Goal: Task Accomplishment & Management: Complete application form

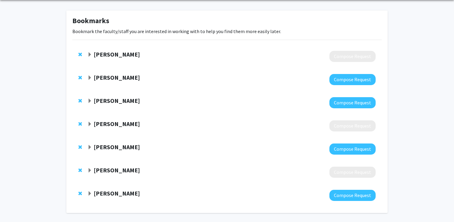
scroll to position [25, 0]
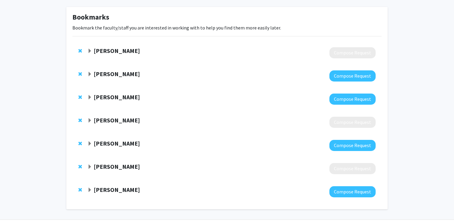
click at [102, 186] on strong "Aaron Wong" at bounding box center [117, 190] width 46 height 8
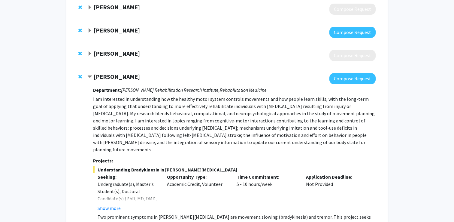
scroll to position [140, 0]
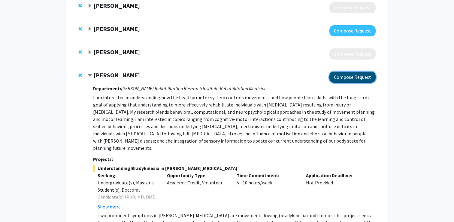
click at [357, 76] on button "Compose Request" at bounding box center [352, 76] width 46 height 11
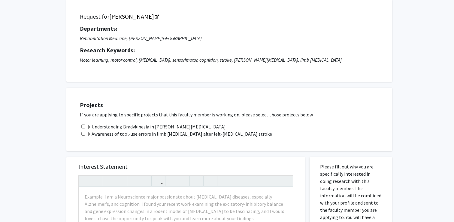
scroll to position [40, 0]
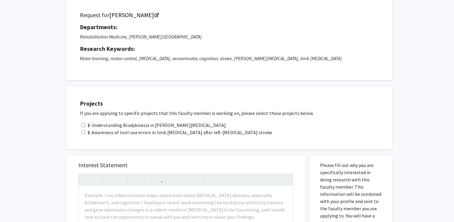
click at [89, 127] on span at bounding box center [89, 125] width 5 height 5
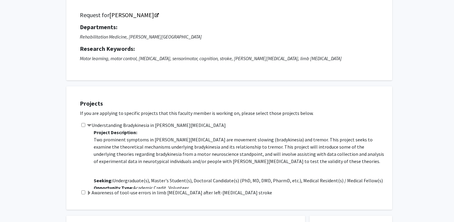
click at [89, 127] on span at bounding box center [89, 125] width 5 height 5
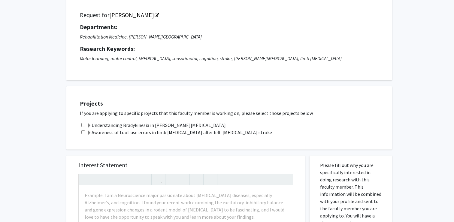
click at [89, 133] on span at bounding box center [89, 132] width 5 height 5
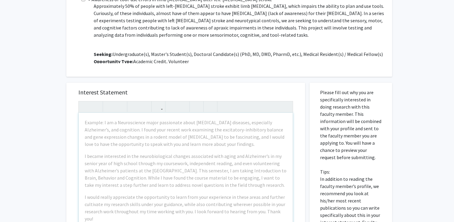
scroll to position [181, 0]
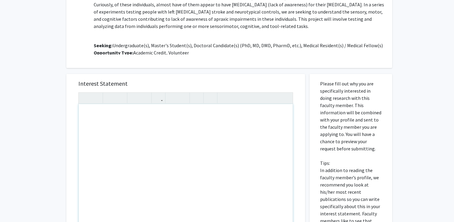
click at [125, 139] on div "Note to users with screen readers: Please press Alt+0 or Option+0 to deactivate…" at bounding box center [186, 172] width 214 height 137
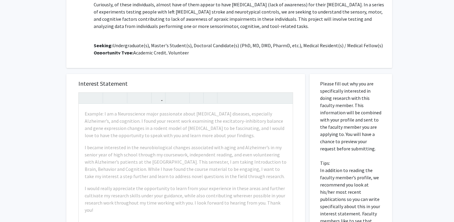
click at [141, 83] on h5 "Interest Statement" at bounding box center [185, 83] width 215 height 7
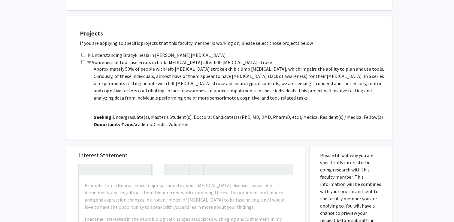
scroll to position [77, 0]
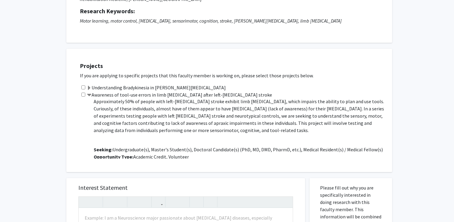
click at [89, 87] on span at bounding box center [89, 88] width 5 height 5
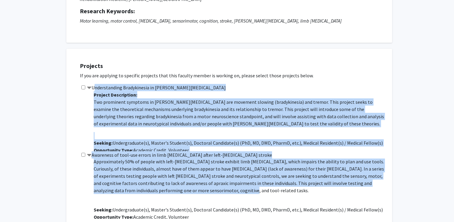
drag, startPoint x: 94, startPoint y: 89, endPoint x: 206, endPoint y: 186, distance: 148.4
click at [206, 186] on div "Projects If you are applying to specific projects that this faculty member is w…" at bounding box center [233, 140] width 318 height 168
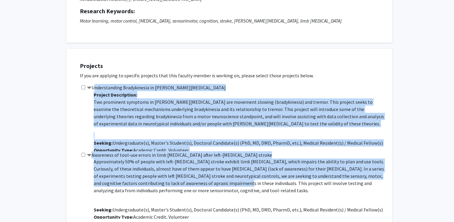
copy div "Understanding Bradykinesia in Parkinson's Disease Project Description: Two prom…"
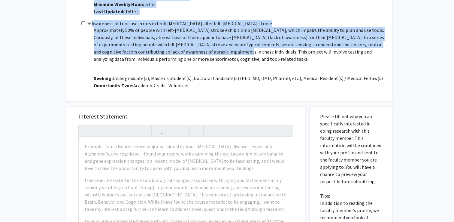
scroll to position [289, 0]
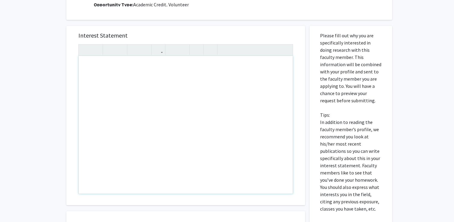
click at [161, 111] on div "Note to users with screen readers: Please press Alt+0 or Option+0 to deactivate…" at bounding box center [186, 124] width 214 height 137
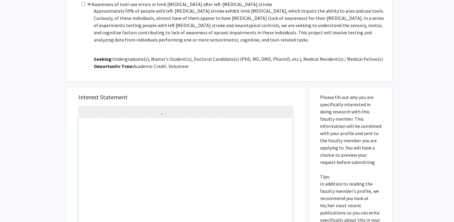
paste div "Note to users with screen readers: Please press Alt+0 or Option+0 to deactivate…"
type textarea "<p>Dear Dr. Edwards,</p><br><p>I hope this email finds you well. My name is Sam…"
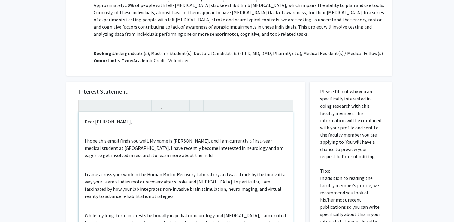
scroll to position [234, 0]
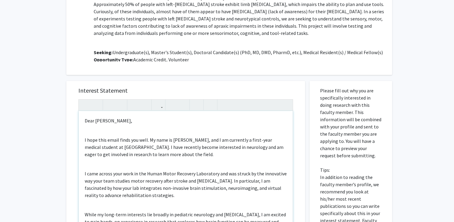
click at [103, 134] on div "Dear Dr. Edwards, I hope this email finds you well. My name is Samantha Hertz, …" at bounding box center [186, 179] width 214 height 137
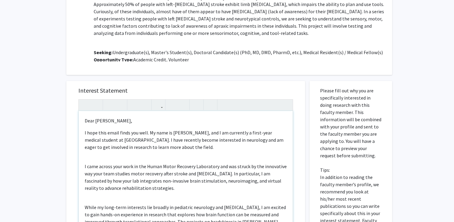
click at [86, 122] on p "Dear Dr. Edwards," at bounding box center [186, 120] width 202 height 7
click at [123, 120] on p "Hello Dr. Edwards," at bounding box center [186, 120] width 202 height 7
click at [113, 134] on p "I hope this email finds you well. My name is Samantha Hertz, and I am currently…" at bounding box center [186, 140] width 202 height 22
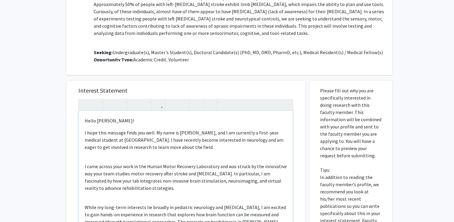
click at [153, 154] on div "Hello Dr. Edwards! I hope this message finds you well. My name is Samantha Hert…" at bounding box center [186, 179] width 214 height 137
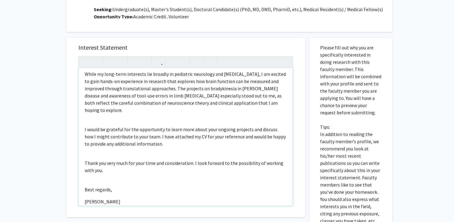
scroll to position [97, 0]
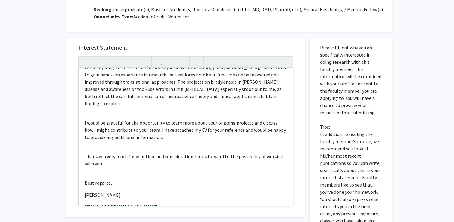
click at [106, 171] on div "Hello Dr. Edwards! I hope this message finds you well. My name is Samantha Hert…" at bounding box center [186, 136] width 214 height 137
click at [106, 183] on div "Hello Dr. Edwards! I hope this message finds you well. My name is Samantha Hert…" at bounding box center [186, 136] width 214 height 137
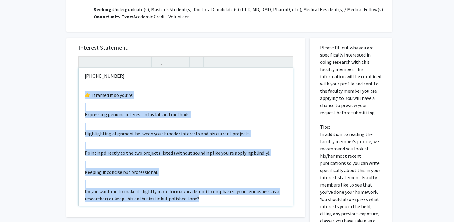
scroll to position [400, 0]
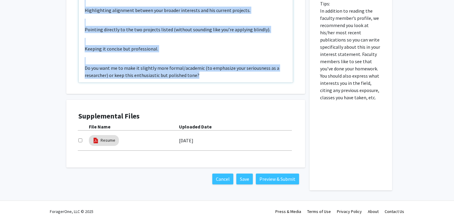
drag, startPoint x: 84, startPoint y: 160, endPoint x: 181, endPoint y: 247, distance: 129.9
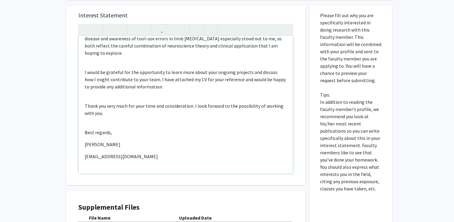
scroll to position [125, 0]
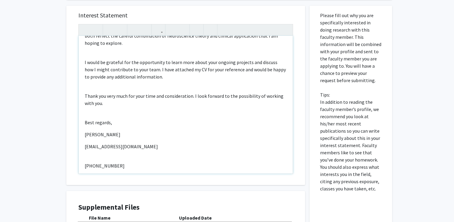
click at [135, 150] on div "Hello Dr. Edwards! I hope this message finds you well. My name is Samantha Hert…" at bounding box center [186, 104] width 214 height 137
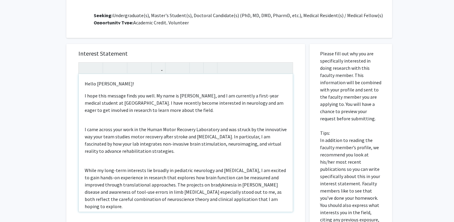
scroll to position [275, 0]
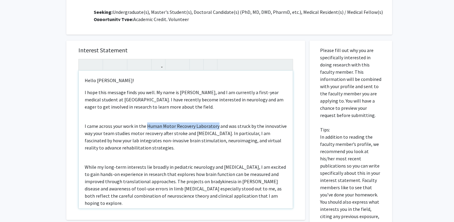
drag, startPoint x: 147, startPoint y: 126, endPoint x: 216, endPoint y: 122, distance: 68.9
click at [216, 122] on p "I came across your work in the Human Motor Recovery Laboratory and was struck b…" at bounding box center [186, 136] width 202 height 29
click at [186, 124] on p "I came across your work in the Human Motor Recovery Laboratory and was struck b…" at bounding box center [186, 136] width 202 height 29
drag, startPoint x: 218, startPoint y: 124, endPoint x: 133, endPoint y: 124, distance: 85.0
click at [133, 124] on p "I came across your work in the Human Motor Recovery Laboratory and was struck b…" at bounding box center [186, 136] width 202 height 29
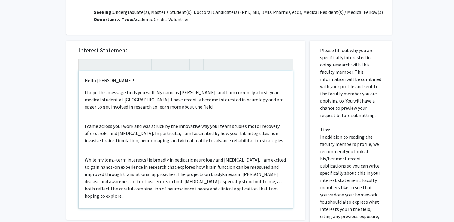
click at [189, 151] on div "Hello Dr. Edwards! I hope this message finds you well. My name is Samantha Hert…" at bounding box center [186, 139] width 214 height 137
click at [141, 139] on p "I came across your work and was struck by the innovative way your team studies …" at bounding box center [186, 133] width 202 height 22
drag, startPoint x: 267, startPoint y: 144, endPoint x: 75, endPoint y: 116, distance: 193.7
click at [75, 116] on div "Interest Statement Hello Dr. Edwards! I hope this message finds you well. My na…" at bounding box center [185, 130] width 227 height 179
click at [165, 134] on p "I came across your work and was struck by the innovative way your team studies …" at bounding box center [186, 133] width 202 height 22
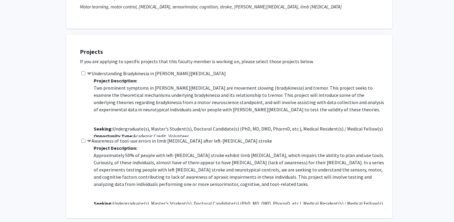
scroll to position [78, 0]
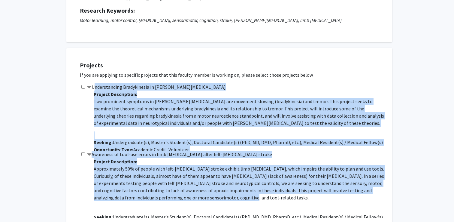
drag, startPoint x: 94, startPoint y: 90, endPoint x: 215, endPoint y: 199, distance: 162.6
click at [215, 199] on div "Projects If you are applying to specific projects that this faculty member is w…" at bounding box center [233, 140] width 318 height 168
copy div "Understanding Bradykinesia in Parkinson's Disease Project Description: Two prom…"
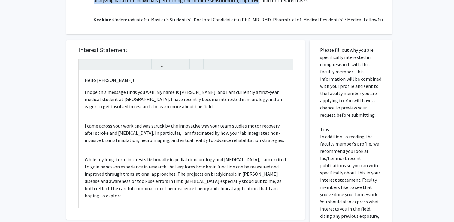
scroll to position [313, 0]
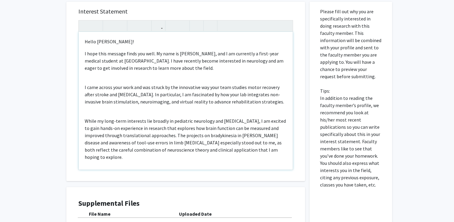
click at [201, 96] on p "I came across your work and was struck by the innovative way your team studies …" at bounding box center [186, 94] width 202 height 22
drag, startPoint x: 265, startPoint y: 105, endPoint x: 75, endPoint y: 84, distance: 190.9
click at [75, 84] on div "Interest Statement Hello Dr. Edwards! I hope this message finds you well. My na…" at bounding box center [185, 91] width 227 height 179
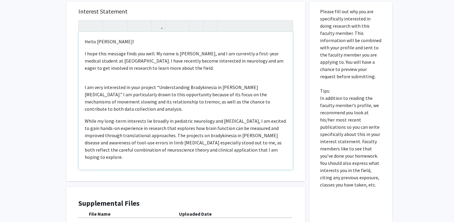
click at [93, 77] on div "Hello Dr. Edwards! I hope this message finds you well. My name is Samantha Hert…" at bounding box center [186, 100] width 214 height 137
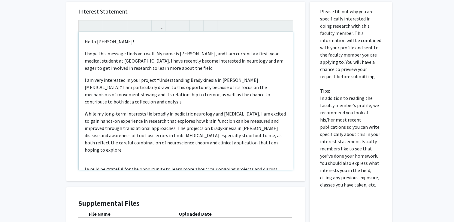
click at [142, 110] on p "I am very interested in your project “Understanding Bradykinesia in Parkinson's…" at bounding box center [186, 131] width 202 height 43
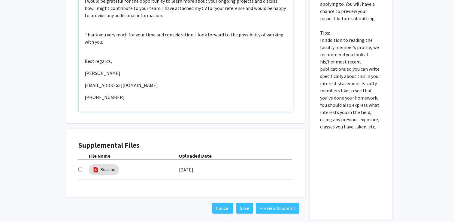
scroll to position [372, 0]
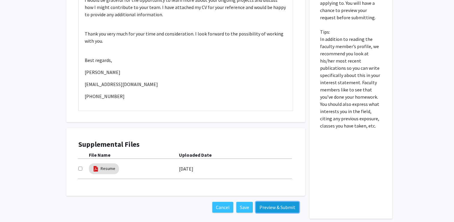
click at [272, 208] on button "Preview & Submit" at bounding box center [277, 206] width 43 height 11
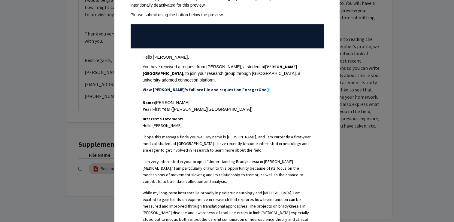
scroll to position [0, 0]
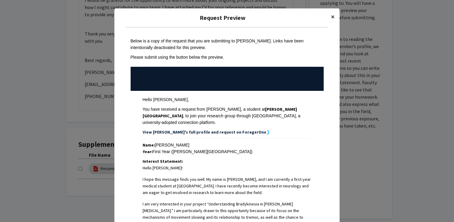
click at [332, 17] on span "×" at bounding box center [333, 16] width 4 height 9
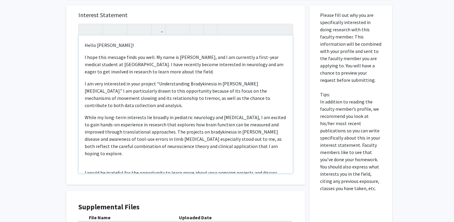
scroll to position [295, 0]
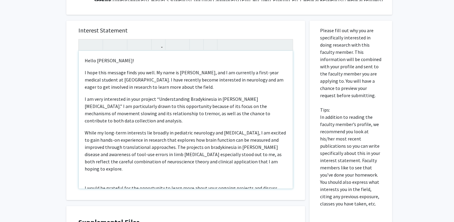
click at [112, 57] on p "Hello Dr. Edwards!" at bounding box center [186, 60] width 202 height 7
type textarea "<p>Hello Dr. Wong!</p><p>I hope this message finds you well. My name is Samanth…"
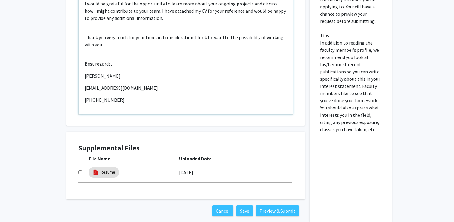
scroll to position [372, 0]
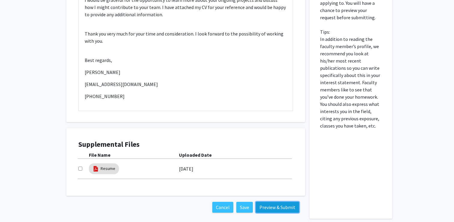
click at [281, 207] on button "Preview & Submit" at bounding box center [277, 206] width 43 height 11
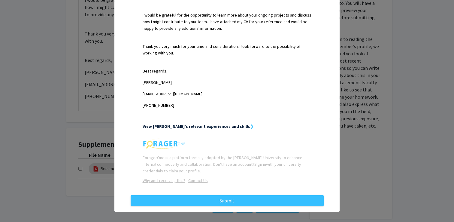
scroll to position [277, 0]
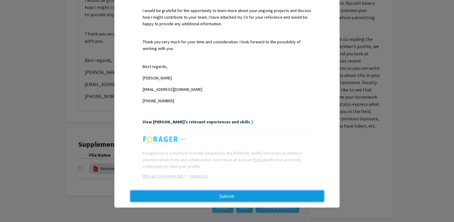
click at [246, 192] on button "Submit" at bounding box center [227, 195] width 193 height 11
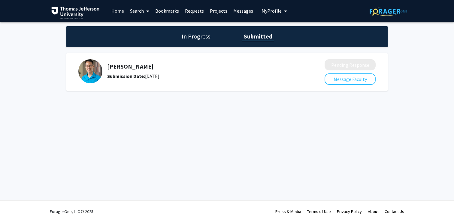
click at [196, 12] on link "Requests" at bounding box center [194, 10] width 25 height 21
click at [139, 12] on link "Search" at bounding box center [139, 10] width 25 height 21
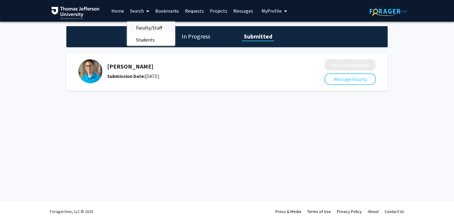
click at [146, 27] on span "Faculty/Staff" at bounding box center [149, 28] width 44 height 12
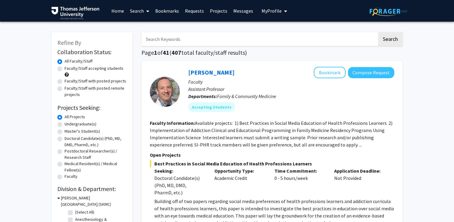
click at [171, 11] on link "Bookmarks" at bounding box center [167, 10] width 30 height 21
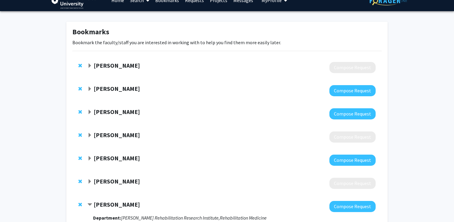
scroll to position [11, 0]
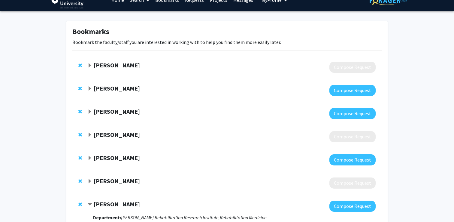
click at [106, 93] on div at bounding box center [231, 90] width 288 height 11
click at [103, 89] on strong "Jennie Ryan" at bounding box center [117, 88] width 46 height 8
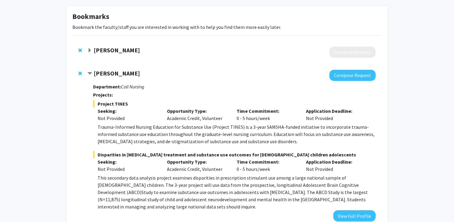
scroll to position [27, 0]
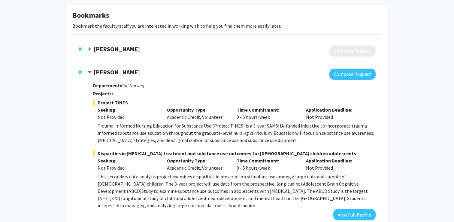
click at [219, 151] on span "Disparities in ADHD treatment and substance use outcomes for US children adoles…" at bounding box center [234, 153] width 283 height 7
click at [231, 150] on span "Disparities in ADHD treatment and substance use outcomes for US children adoles…" at bounding box center [234, 153] width 283 height 7
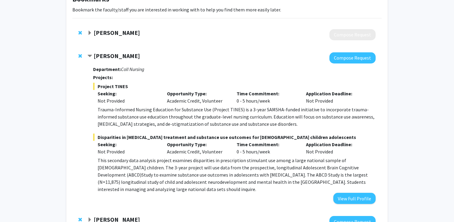
scroll to position [67, 0]
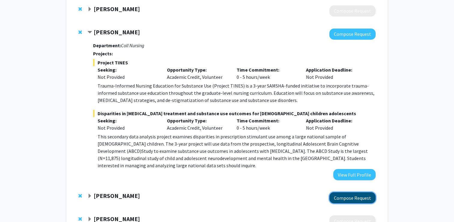
click at [355, 192] on button "Compose Request" at bounding box center [352, 197] width 46 height 11
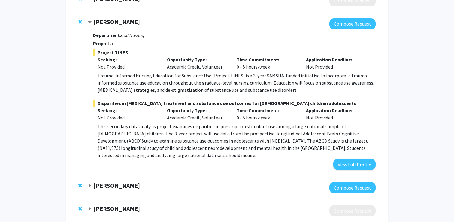
scroll to position [80, 0]
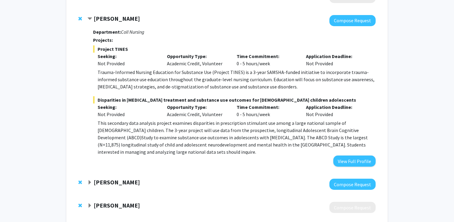
click at [108, 178] on strong "Zhikui Wei" at bounding box center [117, 182] width 46 height 8
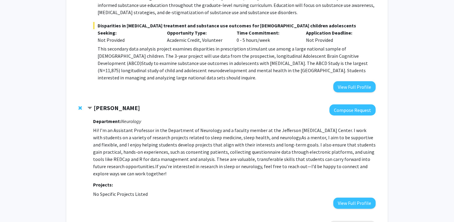
scroll to position [160, 0]
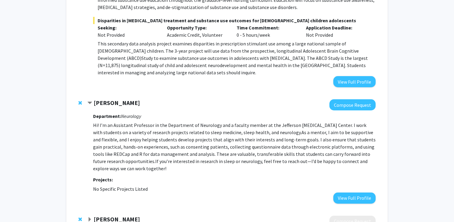
click at [111, 99] on strong "Zhikui Wei" at bounding box center [117, 103] width 46 height 8
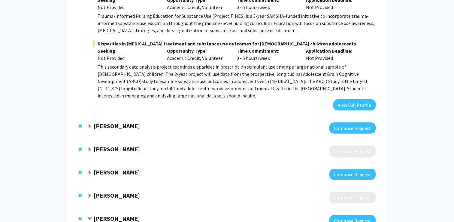
click at [117, 122] on strong "Zhikui Wei" at bounding box center [117, 126] width 46 height 8
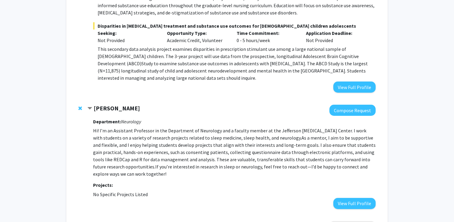
scroll to position [163, 0]
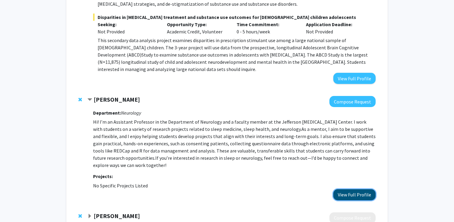
click at [355, 189] on button "View Full Profile" at bounding box center [354, 194] width 42 height 11
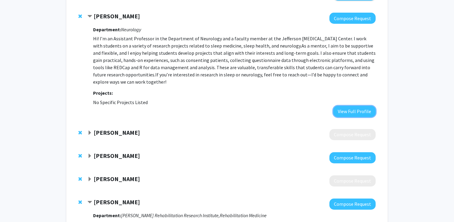
scroll to position [261, 0]
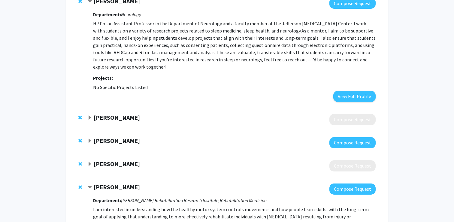
click at [116, 137] on strong "[PERSON_NAME]" at bounding box center [117, 141] width 46 height 8
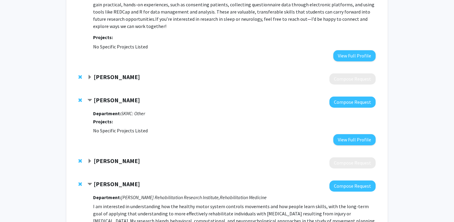
scroll to position [304, 0]
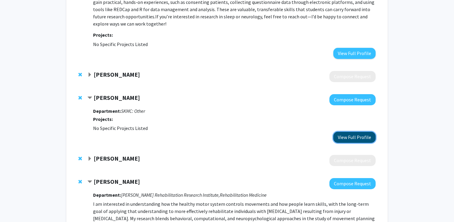
click at [361, 131] on button "View Full Profile" at bounding box center [354, 136] width 42 height 11
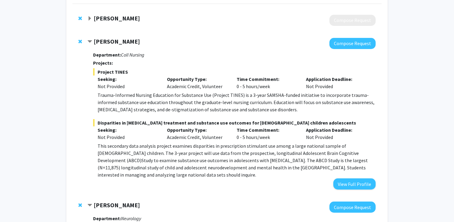
scroll to position [56, 0]
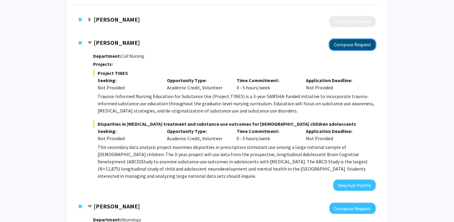
click at [355, 44] on button "Compose Request" at bounding box center [352, 44] width 46 height 11
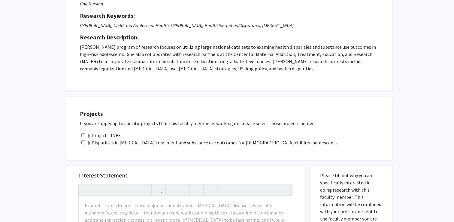
scroll to position [152, 0]
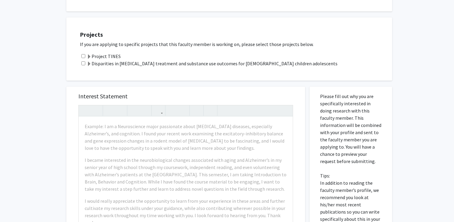
click at [190, 67] on label "Disparities in ADHD treatment and substance use outcomes for US children adoles…" at bounding box center [212, 63] width 251 height 7
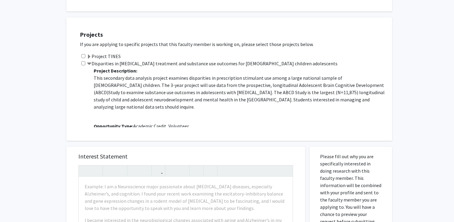
click at [83, 63] on input "checkbox" at bounding box center [83, 63] width 4 height 4
checkbox input "true"
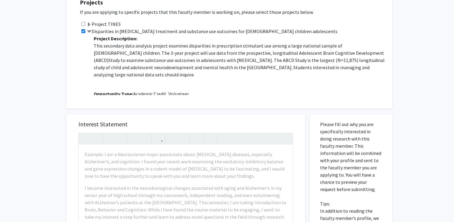
scroll to position [188, 0]
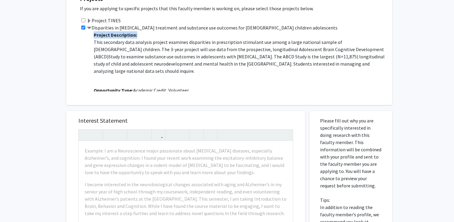
drag, startPoint x: 308, startPoint y: 68, endPoint x: 81, endPoint y: 35, distance: 229.4
click at [81, 35] on div "Disparities in ADHD treatment and substance use outcomes for US children adoles…" at bounding box center [233, 57] width 306 height 67
copy b "Project Description:"
click at [161, 54] on p "This secondary data analysis project examines disparities in prescription stimu…" at bounding box center [240, 56] width 292 height 36
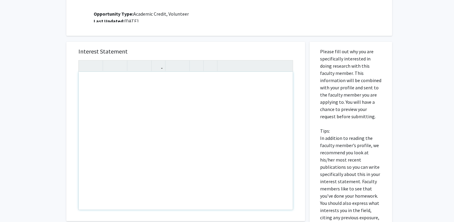
scroll to position [266, 0]
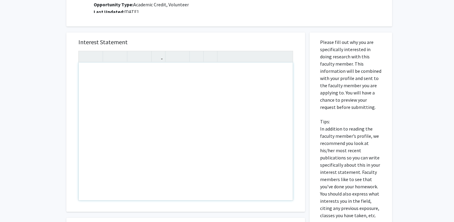
click at [147, 127] on div "Note to users with screen readers: Please press Alt+0 or Option+0 to deactivate…" at bounding box center [186, 130] width 214 height 137
paste div "Note to users with screen readers: Please press Alt+0 or Option+0 to deactivate…"
type textarea "<p>Dear Dr. [Last Name],</p><br><p>I hope you are doing well. My name is [Your …"
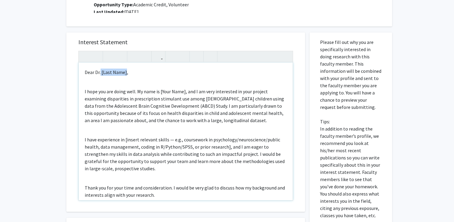
drag, startPoint x: 126, startPoint y: 71, endPoint x: 101, endPoint y: 71, distance: 24.9
click at [101, 71] on p "Dear Dr. [Last Name]," at bounding box center [186, 71] width 202 height 7
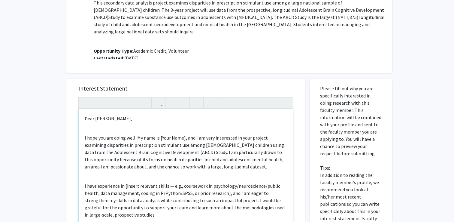
scroll to position [221, 0]
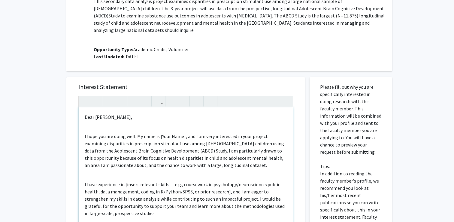
click at [92, 116] on p "Dear Dr.Ryan," at bounding box center [186, 116] width 202 height 7
click at [118, 126] on div "Hello Dr.Ryan, I hope you are doing well. My name is [Your Name], and I am very…" at bounding box center [186, 175] width 214 height 137
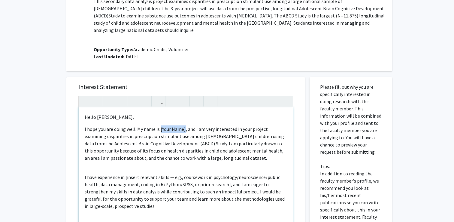
drag, startPoint x: 185, startPoint y: 127, endPoint x: 160, endPoint y: 126, distance: 24.6
click at [160, 126] on p "I hope you are doing well. My name is [Your Name], and I am very interested in …" at bounding box center [186, 143] width 202 height 36
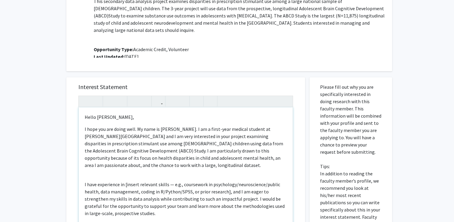
click at [248, 141] on p "I hope you are doing well. My name is Samantha Hertz. I am a first-year medical…" at bounding box center [186, 146] width 202 height 43
click at [153, 161] on p "I hope you are doing well. My name is Samantha Hertz. I am a first-year medical…" at bounding box center [186, 146] width 202 height 43
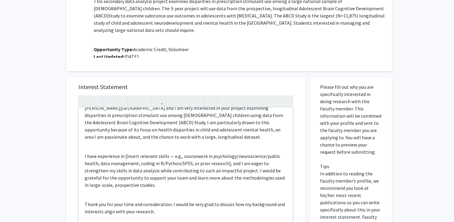
scroll to position [32, 0]
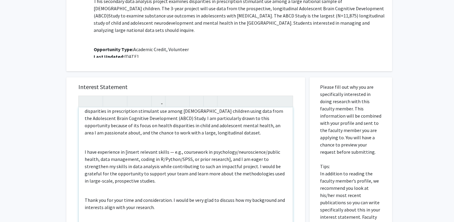
click at [146, 141] on div "Hello Dr.Ryan, I hope you are doing well. My name is Samantha Hertz. I am a fir…" at bounding box center [186, 175] width 214 height 137
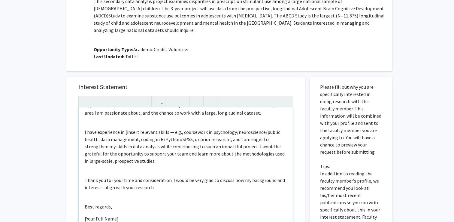
scroll to position [228, 0]
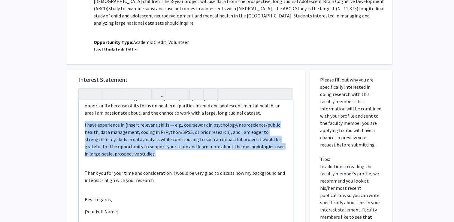
drag, startPoint x: 133, startPoint y: 154, endPoint x: 77, endPoint y: 121, distance: 64.9
click at [77, 121] on div "Interest Statement Hello Dr.Ryan, I hope you are doing well. My name is Samanth…" at bounding box center [185, 159] width 227 height 179
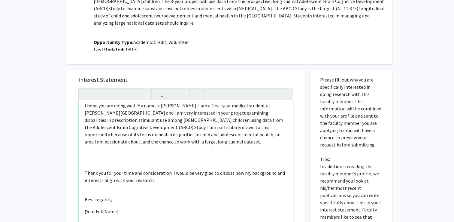
scroll to position [16, 0]
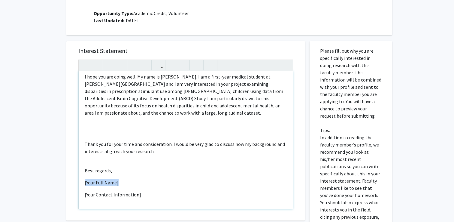
drag, startPoint x: 134, startPoint y: 183, endPoint x: 69, endPoint y: 182, distance: 65.8
click at [69, 182] on div "Interest Statement <p>Hello Dr.Ryan,</p><p>I hope you are doing well. My name i…" at bounding box center [185, 130] width 239 height 179
drag, startPoint x: 153, startPoint y: 192, endPoint x: 75, endPoint y: 191, distance: 77.2
click at [75, 192] on div "Interest Statement <p>Hello Dr.Ryan,</p><p>I hope you are doing well. My name i…" at bounding box center [185, 130] width 227 height 179
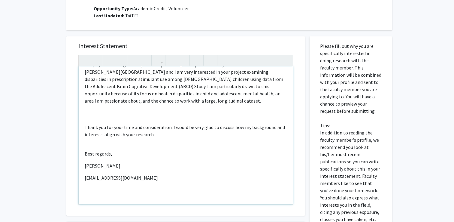
scroll to position [11, 0]
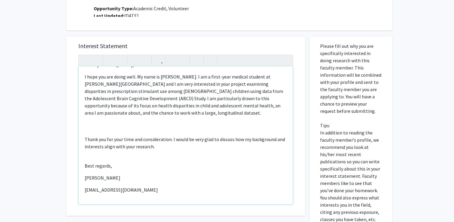
click at [139, 128] on div "Hello Dr.Ryan, I hope you are doing well. My name is Samantha Hertz. I am a fir…" at bounding box center [186, 134] width 214 height 137
click at [138, 126] on div "Hello Dr.Ryan, I hope you are doing well. My name is Samantha Hertz. I am a fir…" at bounding box center [186, 134] width 214 height 137
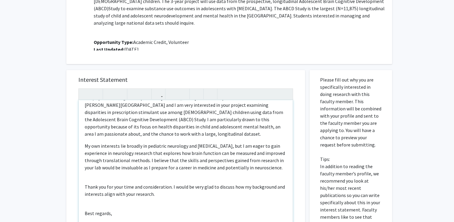
scroll to position [31, 0]
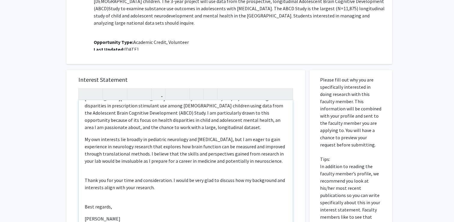
click at [131, 146] on p "My own interests lie broadly in pediatric neurology and developmental disorders…" at bounding box center [186, 149] width 202 height 29
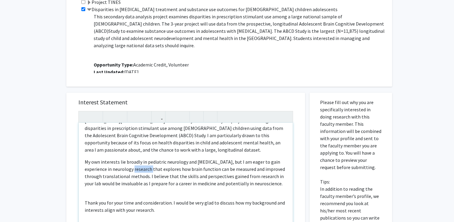
scroll to position [207, 0]
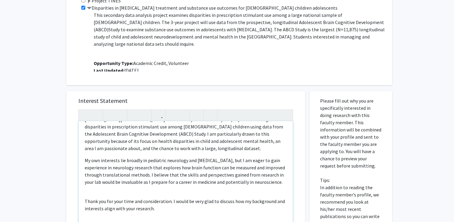
click at [170, 167] on p "My own interests lie broadly in pediatric neurology and developmental disorders…" at bounding box center [186, 170] width 202 height 29
click at [166, 173] on p "My own interests lie broadly in pediatric neurology and developmental disorders…" at bounding box center [186, 170] width 202 height 29
drag, startPoint x: 132, startPoint y: 189, endPoint x: 84, endPoint y: 159, distance: 56.1
click at [85, 159] on p "My own interests lie broadly in pediatric neurology and developmental disorders…" at bounding box center [186, 170] width 202 height 29
copy p "My own interests lie broadly in pediatric neurology and developmental disorders…"
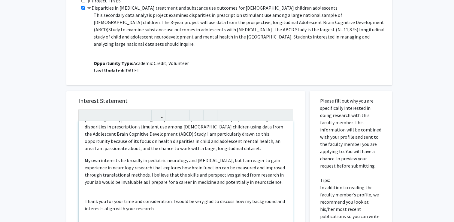
type textarea "<p>Hello Dr.Ryan,</p><p>I hope you are doing well. My name is Samantha Hertz. I…"
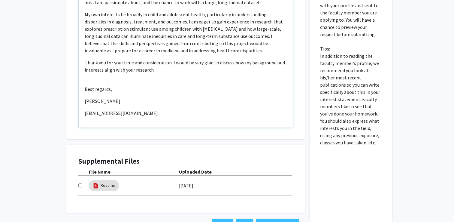
scroll to position [384, 0]
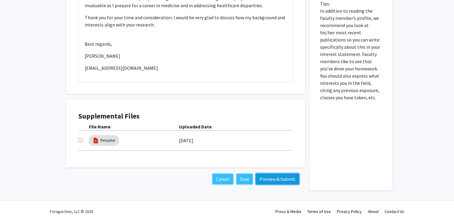
click at [270, 178] on button "Preview & Submit" at bounding box center [277, 178] width 43 height 11
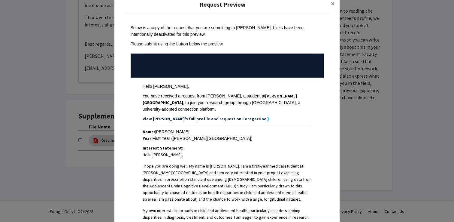
scroll to position [0, 0]
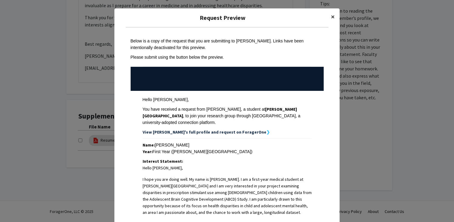
click at [330, 17] on button "×" at bounding box center [333, 16] width 14 height 17
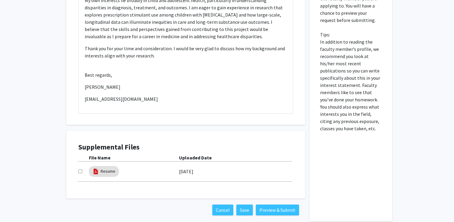
scroll to position [384, 0]
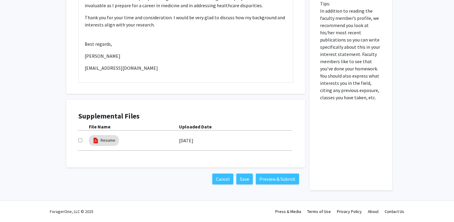
click at [276, 172] on div "Cancel Save Preview & Submit" at bounding box center [185, 178] width 239 height 23
click at [277, 177] on button "Preview & Submit" at bounding box center [277, 178] width 43 height 11
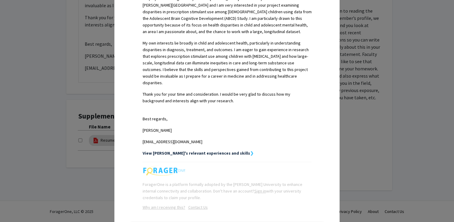
scroll to position [207, 0]
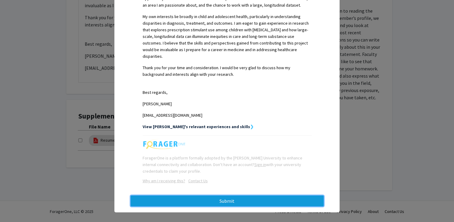
click at [247, 195] on button "Submit" at bounding box center [227, 200] width 193 height 11
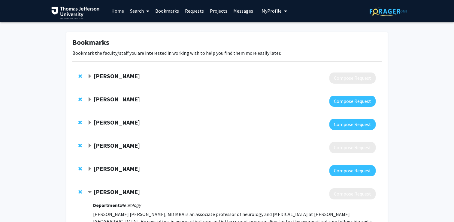
scroll to position [243, 0]
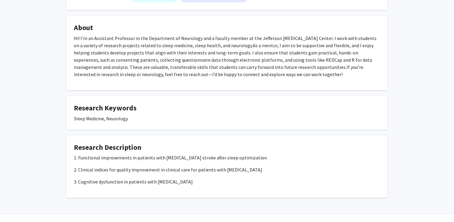
scroll to position [99, 0]
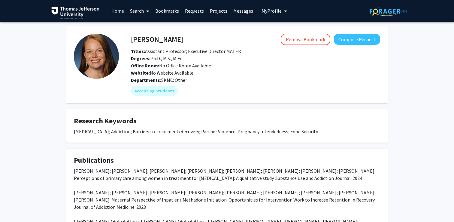
scroll to position [62, 0]
